Goal: Check status: Check status

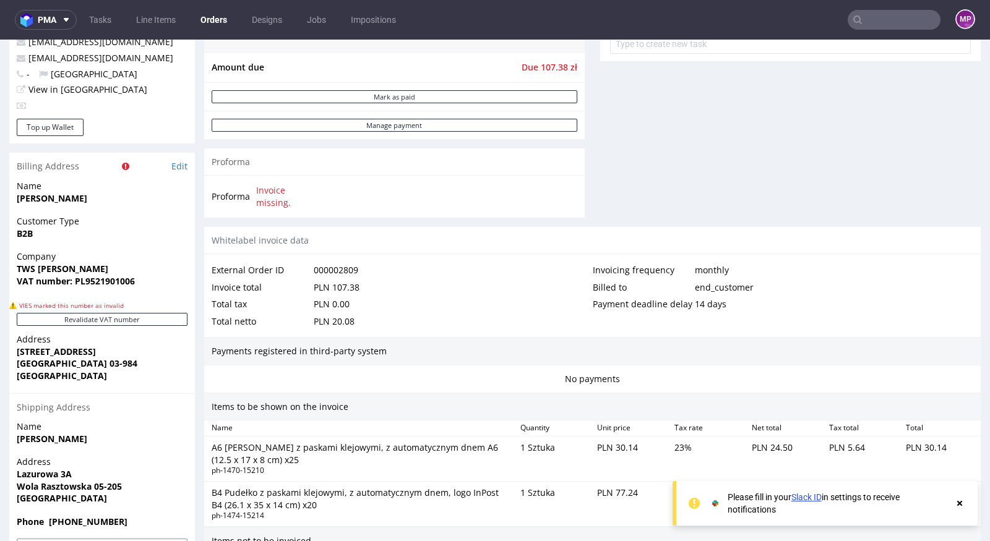
scroll to position [668, 0]
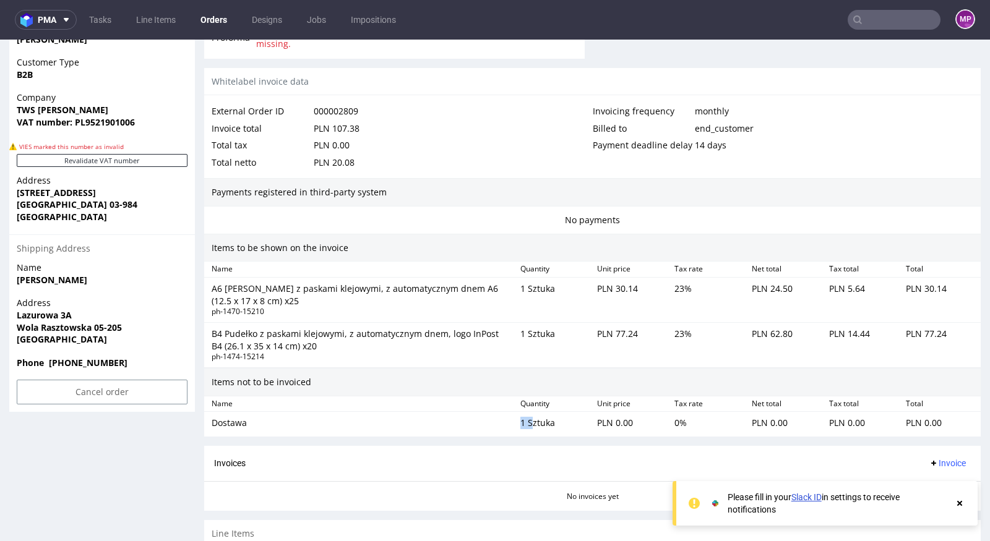
drag, startPoint x: 509, startPoint y: 420, endPoint x: 548, endPoint y: 418, distance: 39.0
click at [540, 418] on div "Dostawa 1 Sztuka PLN 0.00 0 % PLN 0.00 PLN 0.00 PLN 0.00" at bounding box center [592, 423] width 777 height 22
click at [548, 418] on div "1 Sztuka" at bounding box center [553, 423] width 77 height 17
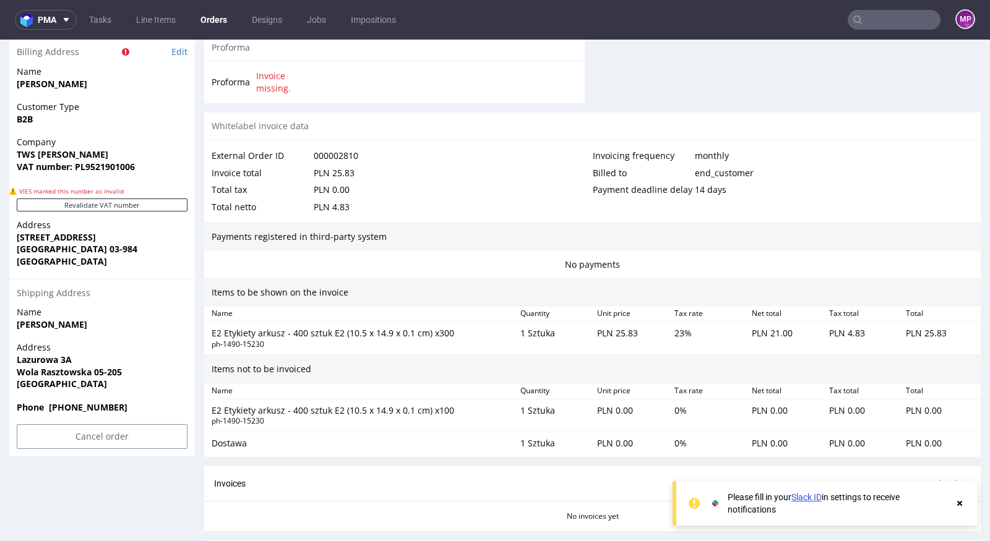
scroll to position [715, 0]
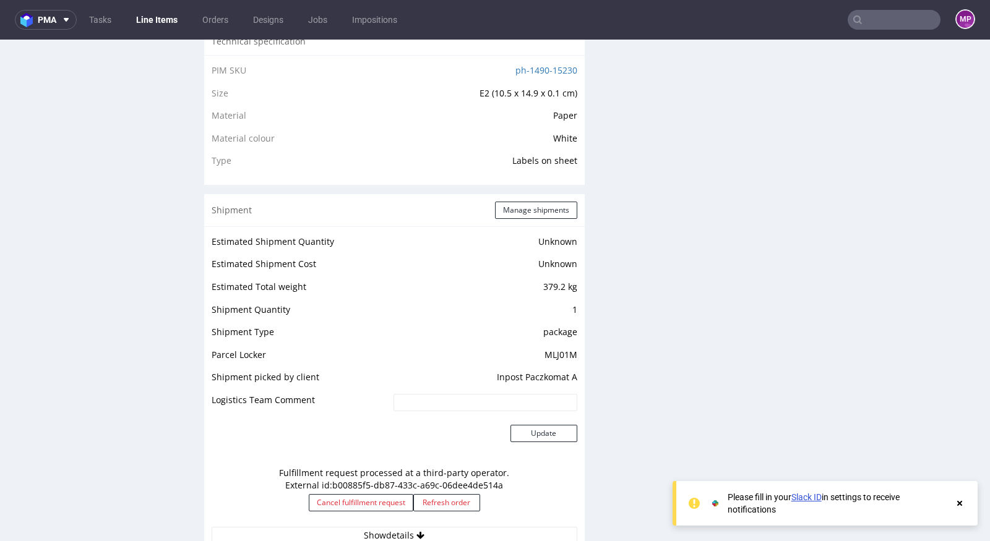
scroll to position [901, 0]
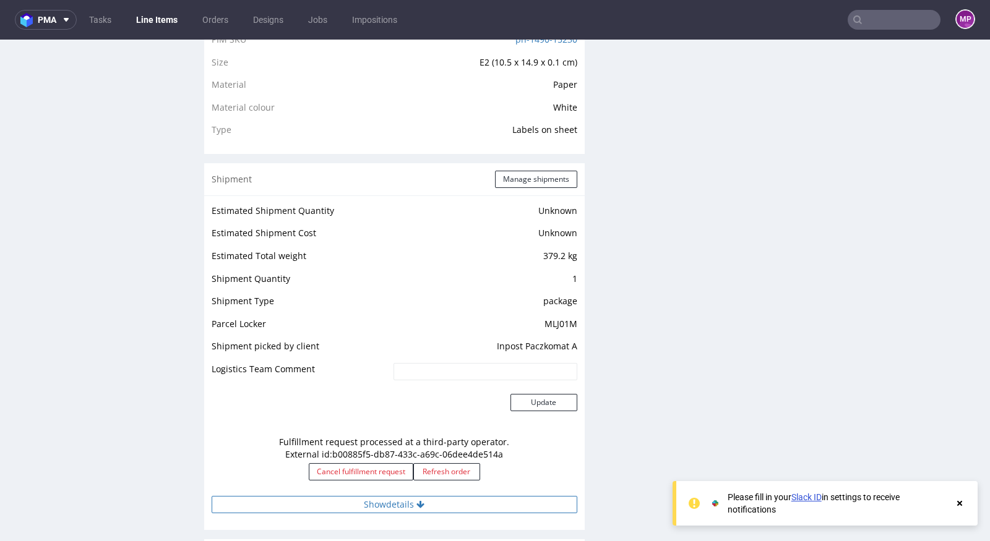
click at [403, 499] on button "Show details" at bounding box center [395, 504] width 366 height 17
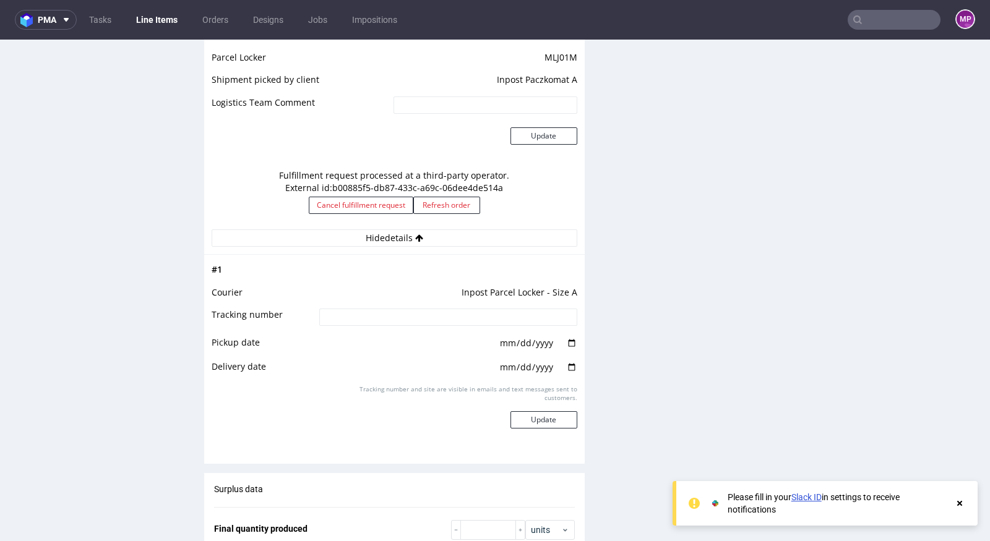
scroll to position [1023, 0]
